Goal: Transaction & Acquisition: Purchase product/service

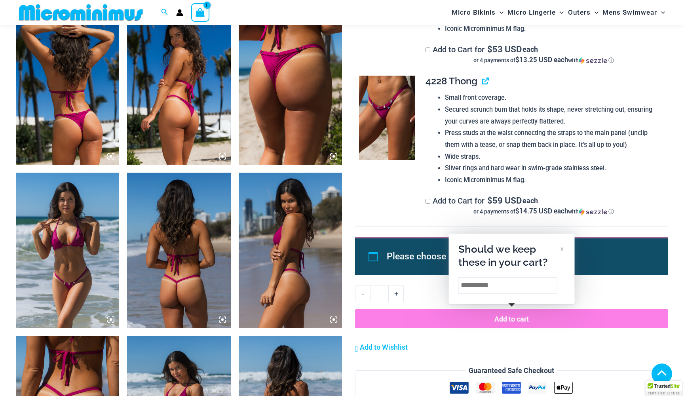
scroll to position [617, 0]
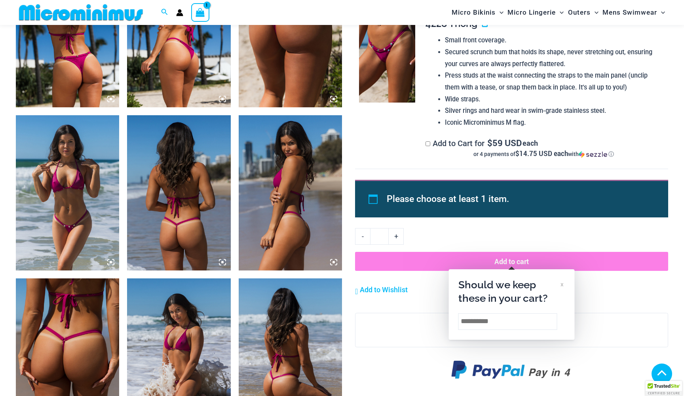
click at [81, 166] on img at bounding box center [67, 192] width 103 height 155
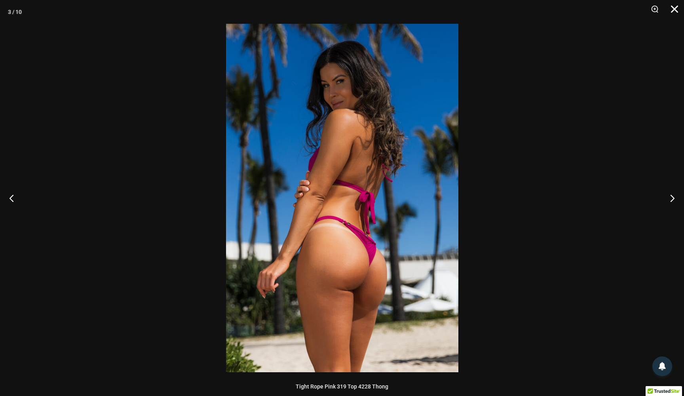
click at [674, 10] on button "Close" at bounding box center [671, 12] width 20 height 24
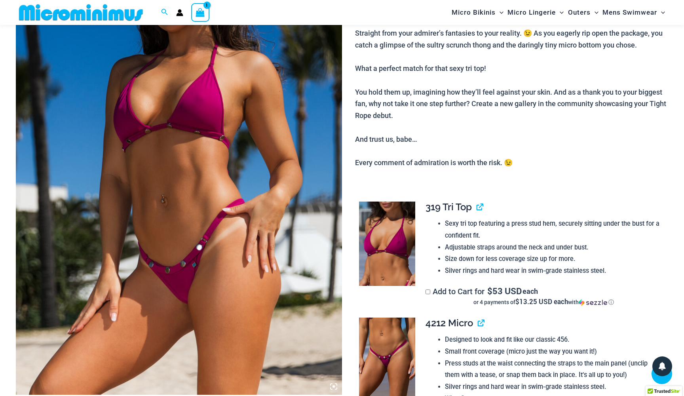
scroll to position [179, 0]
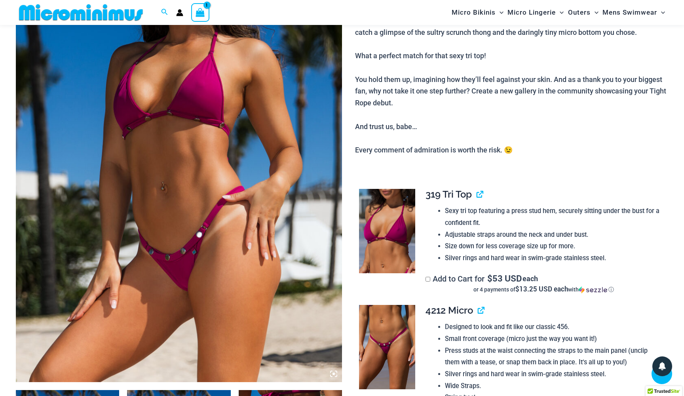
click at [381, 244] on img at bounding box center [387, 231] width 56 height 84
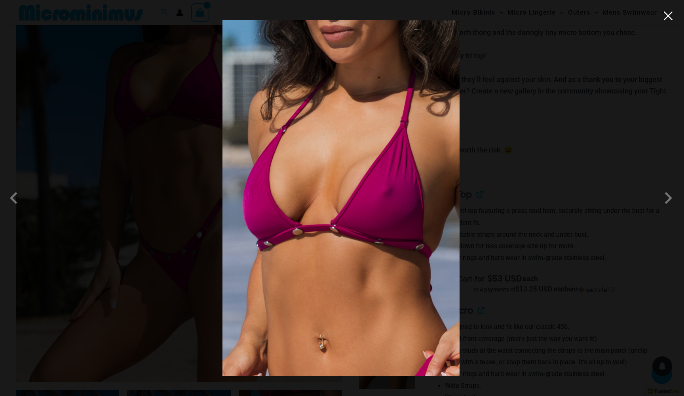
click at [667, 15] on button "Close" at bounding box center [668, 16] width 12 height 12
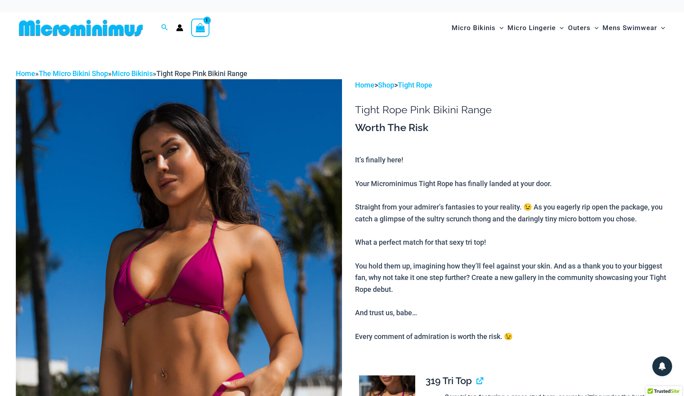
scroll to position [0, 0]
click at [103, 26] on img at bounding box center [81, 28] width 130 height 18
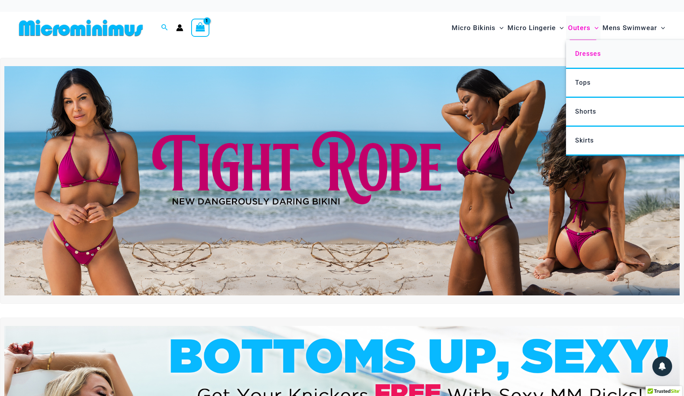
click at [585, 50] on span "Dresses" at bounding box center [588, 54] width 26 height 8
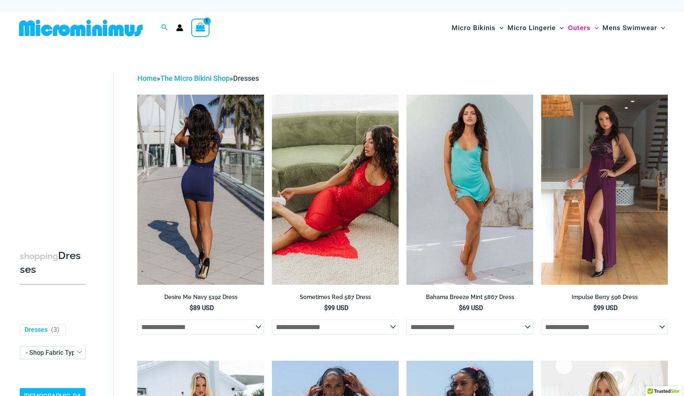
click at [221, 194] on img at bounding box center [200, 190] width 127 height 190
